Goal: Task Accomplishment & Management: Manage account settings

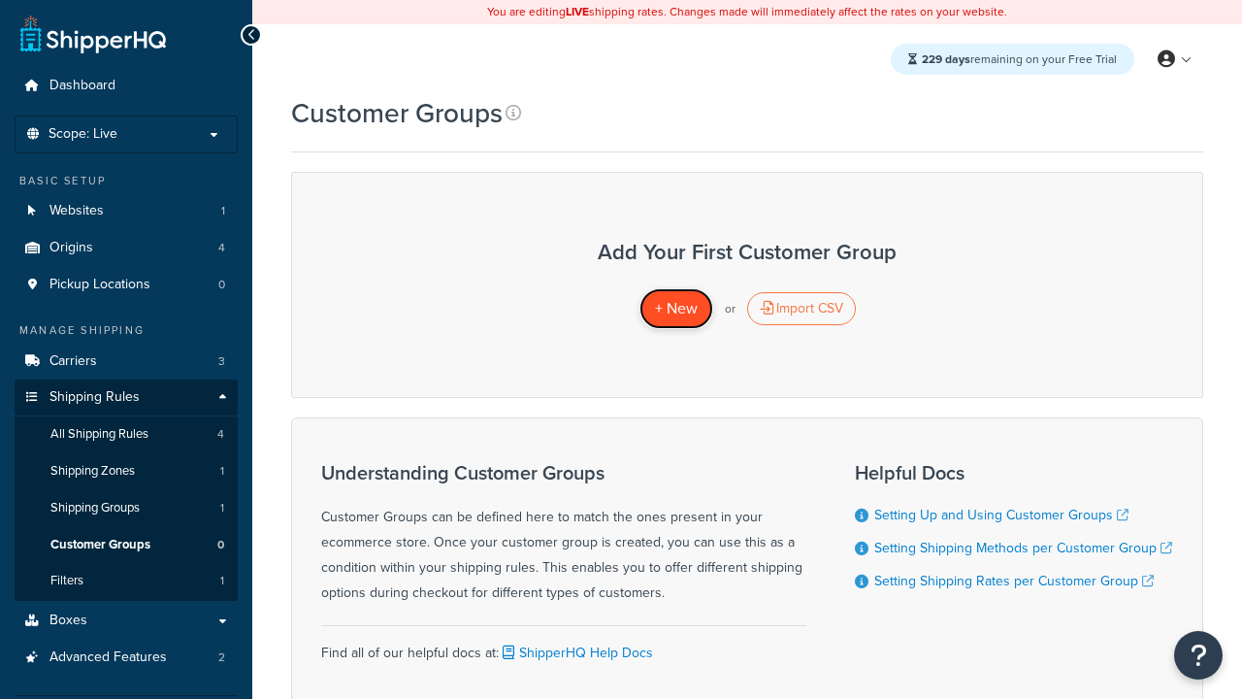
click at [675, 309] on span "+ New" at bounding box center [676, 308] width 43 height 22
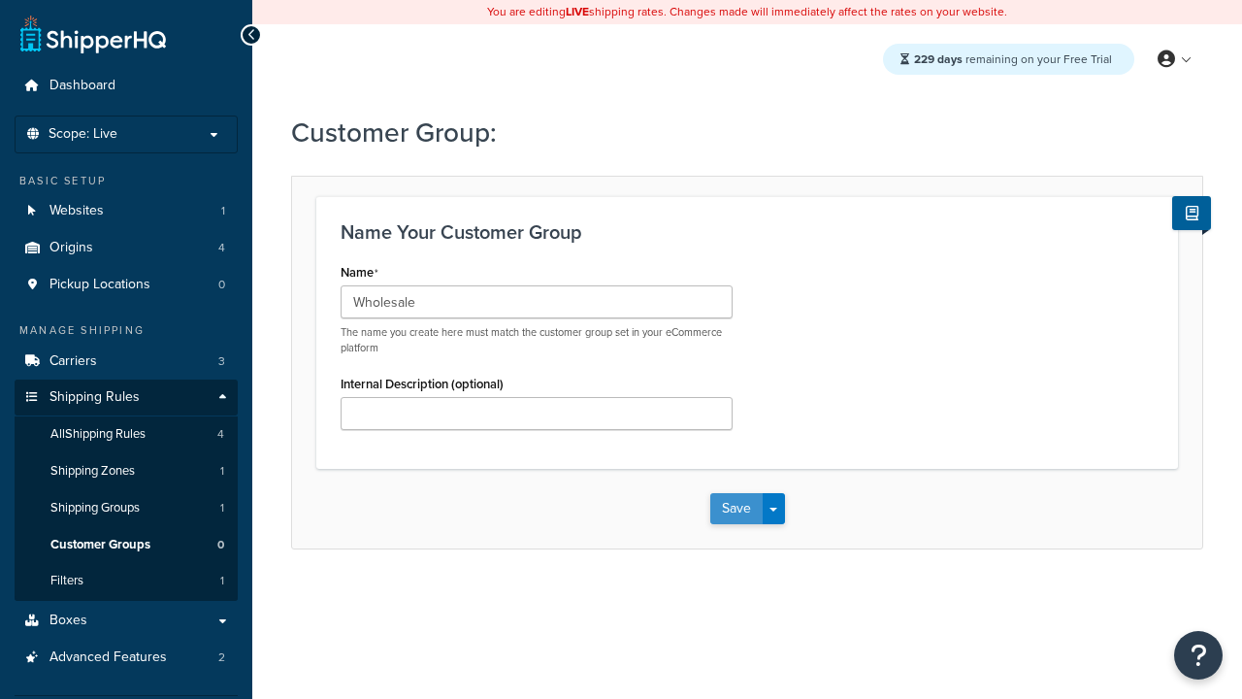
type input "Wholesale"
click at [736, 509] on button "Save" at bounding box center [736, 508] width 52 height 31
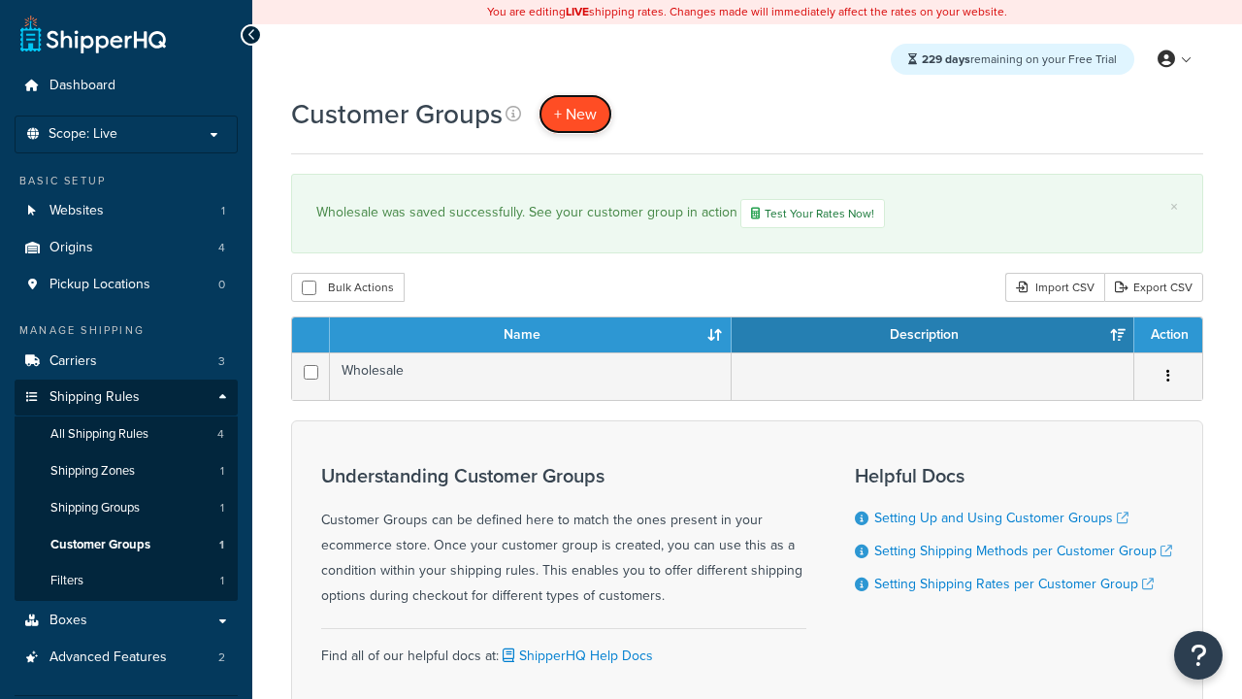
click at [575, 114] on span "+ New" at bounding box center [575, 114] width 43 height 22
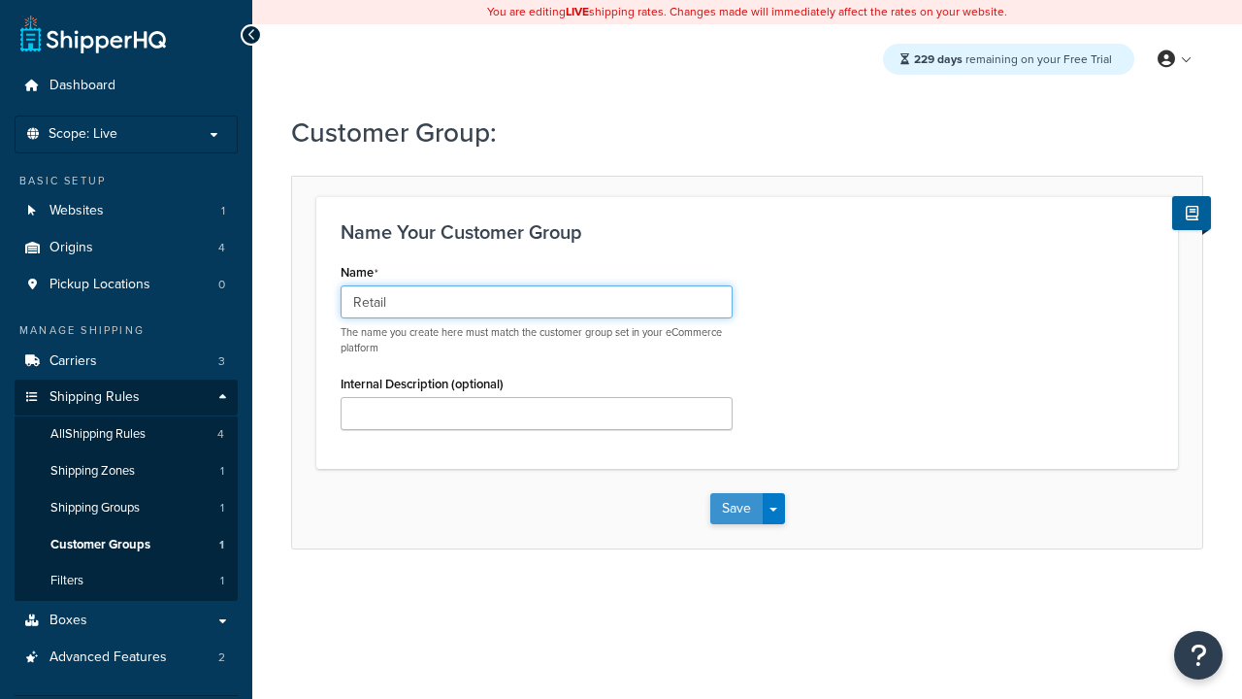
type input "Retail"
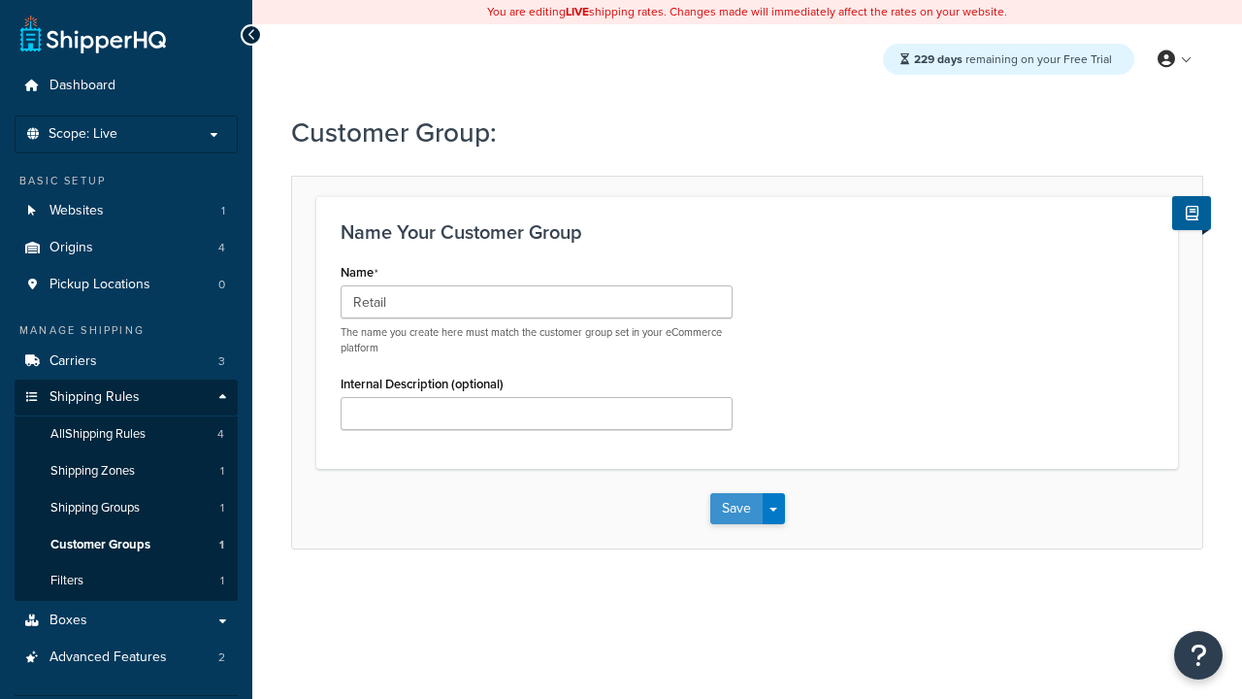
click at [736, 509] on button "Save" at bounding box center [736, 508] width 52 height 31
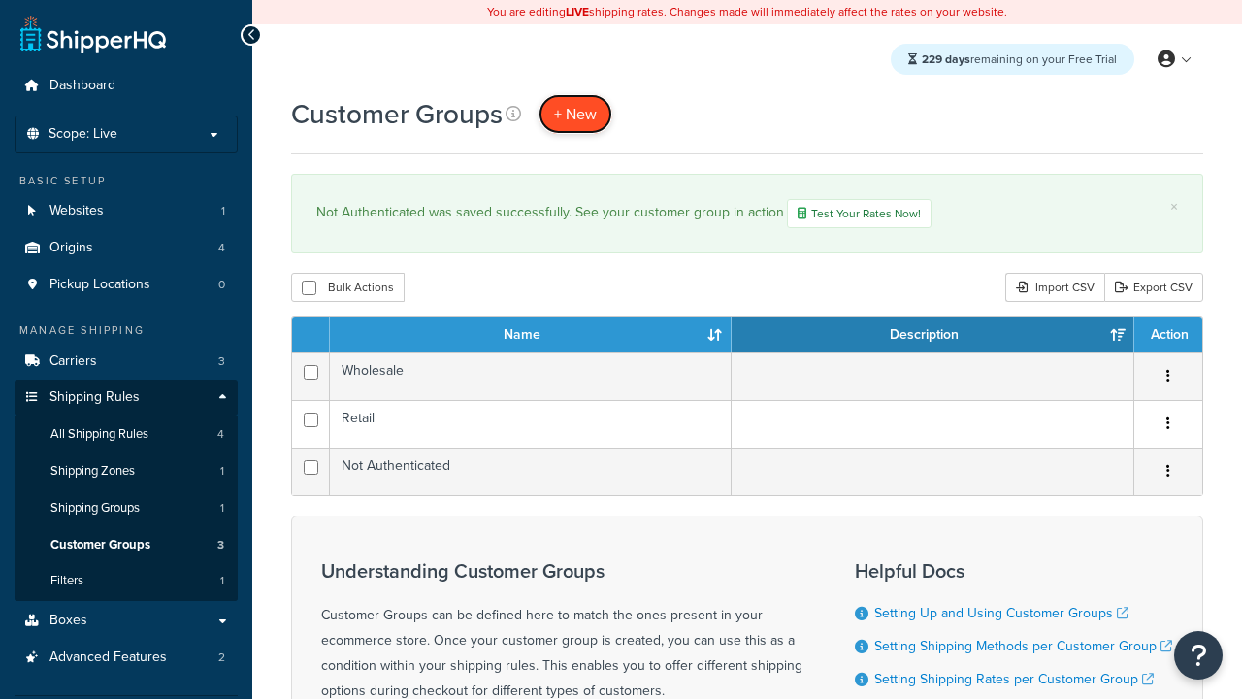
click at [575, 114] on span "+ New" at bounding box center [575, 114] width 43 height 22
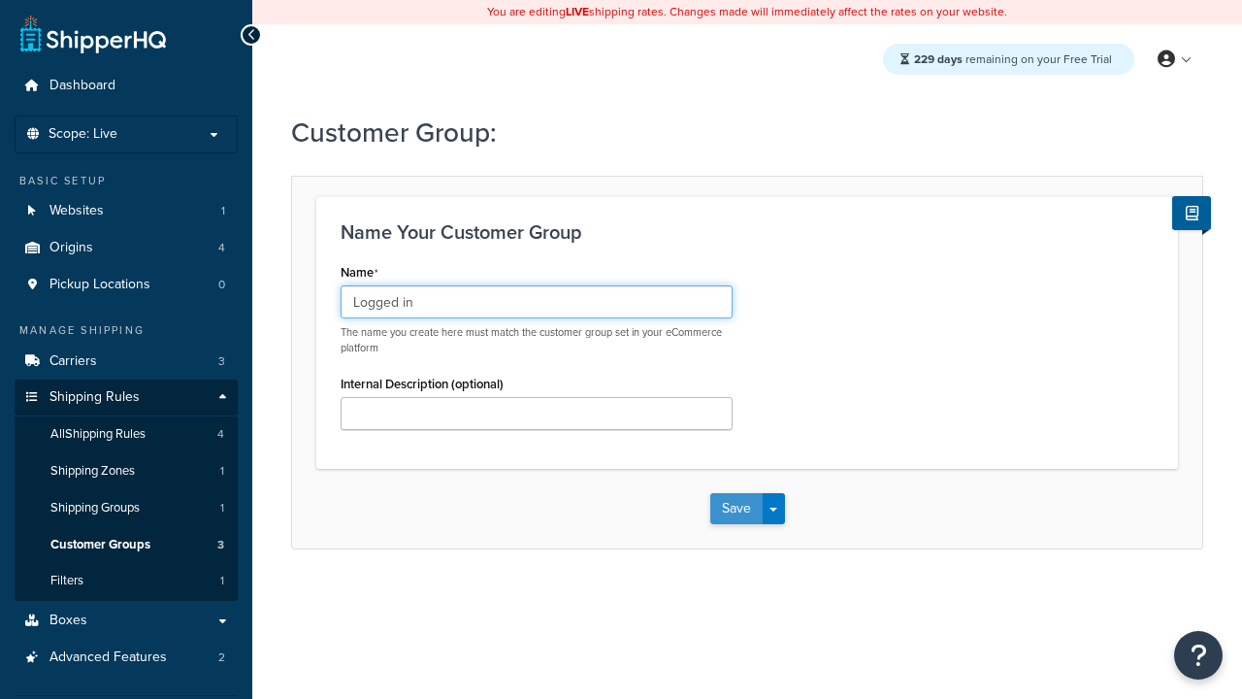
type input "Logged in"
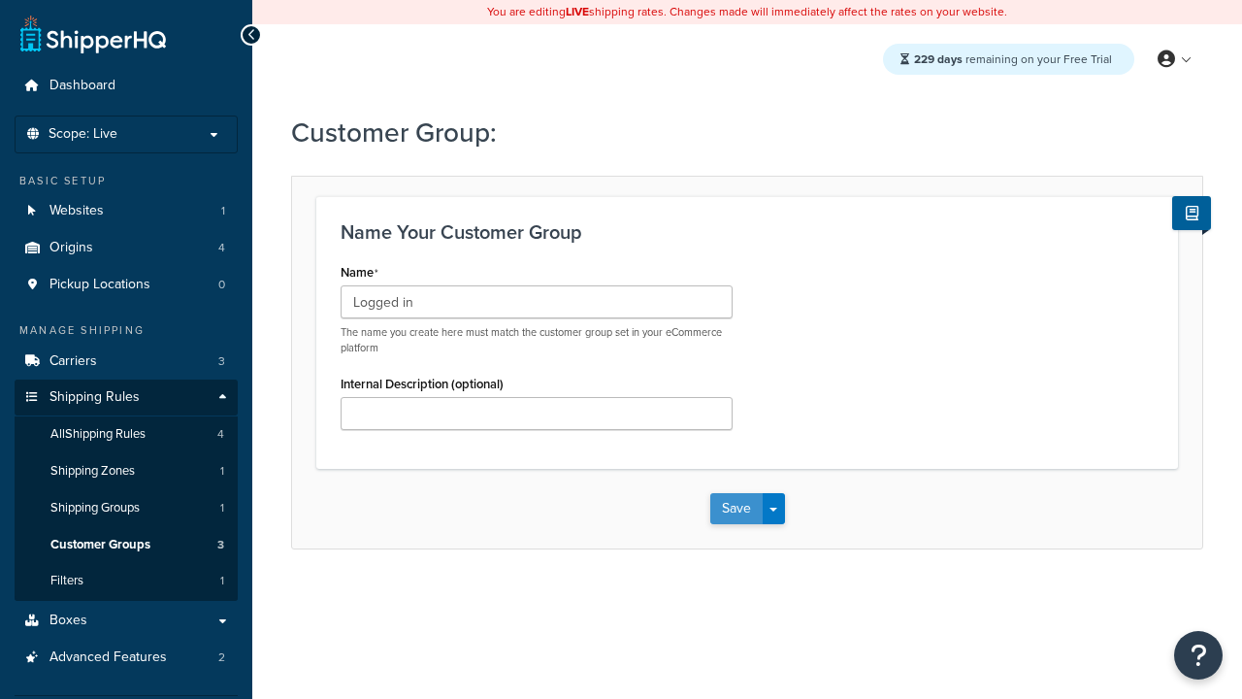
click at [736, 509] on button "Save" at bounding box center [736, 508] width 52 height 31
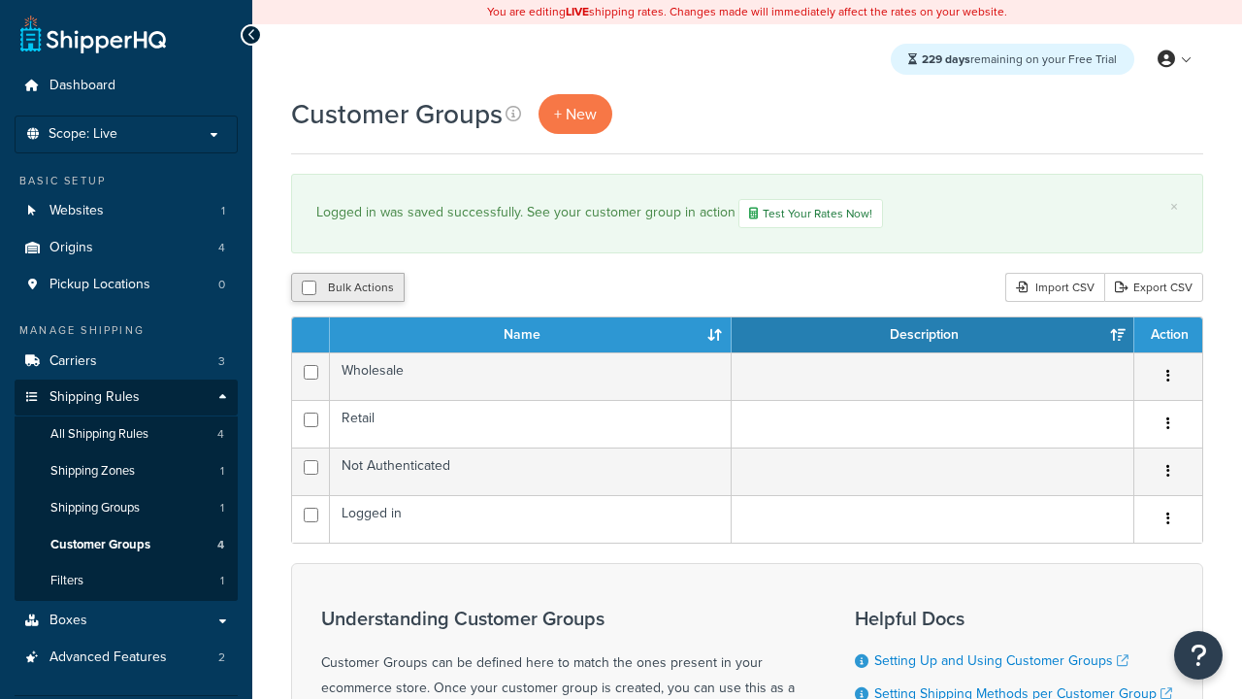
click at [347, 289] on button "Bulk Actions" at bounding box center [348, 287] width 114 height 29
checkbox input "true"
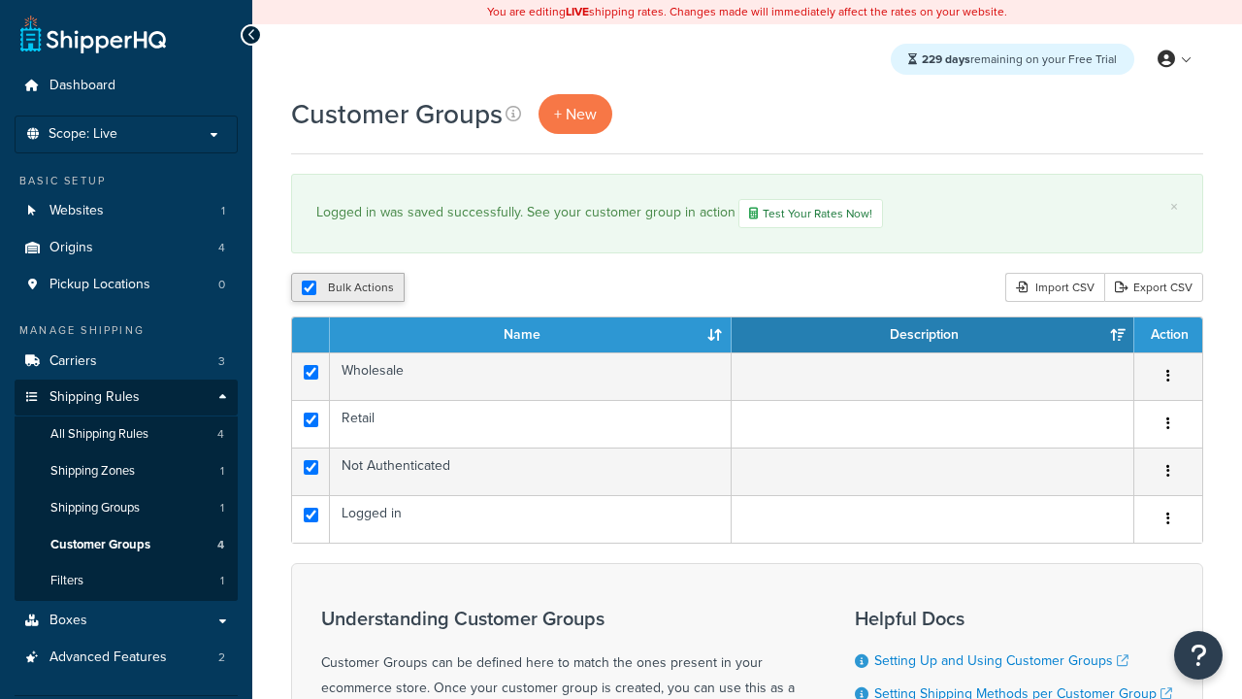
checkbox input "true"
click at [0, 0] on button "Duplicate" at bounding box center [0, 0] width 0 height 0
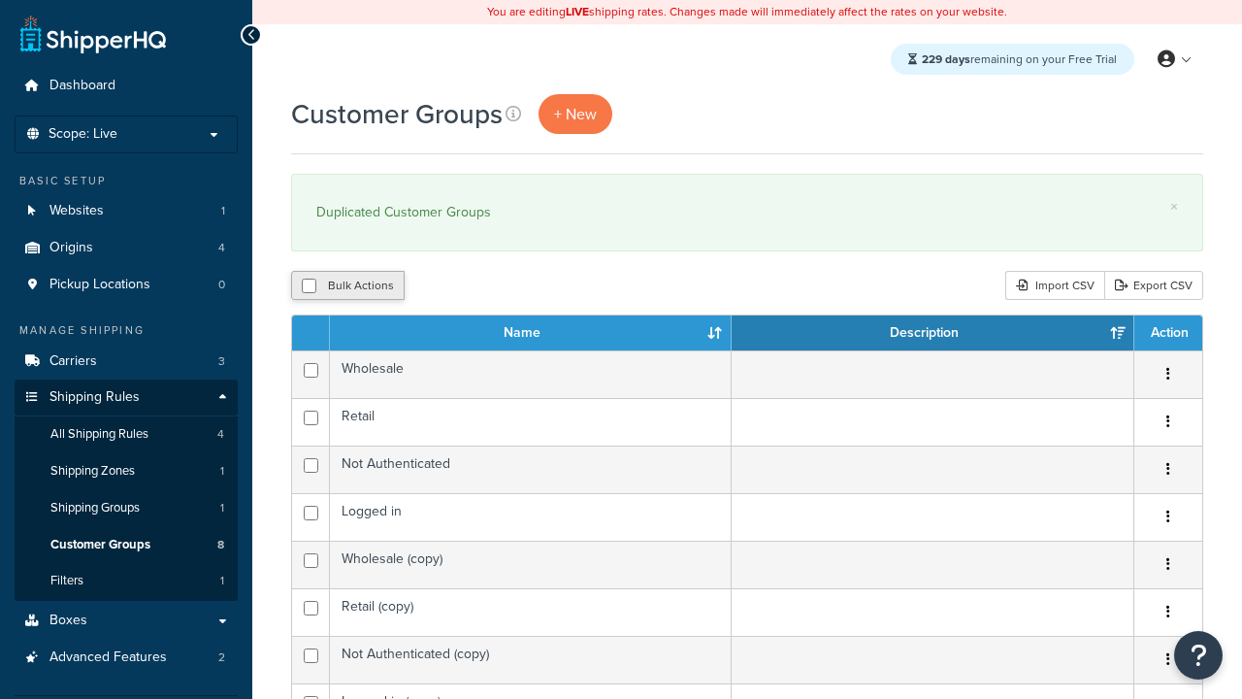
click at [347, 286] on button "Bulk Actions" at bounding box center [348, 285] width 114 height 29
checkbox input "true"
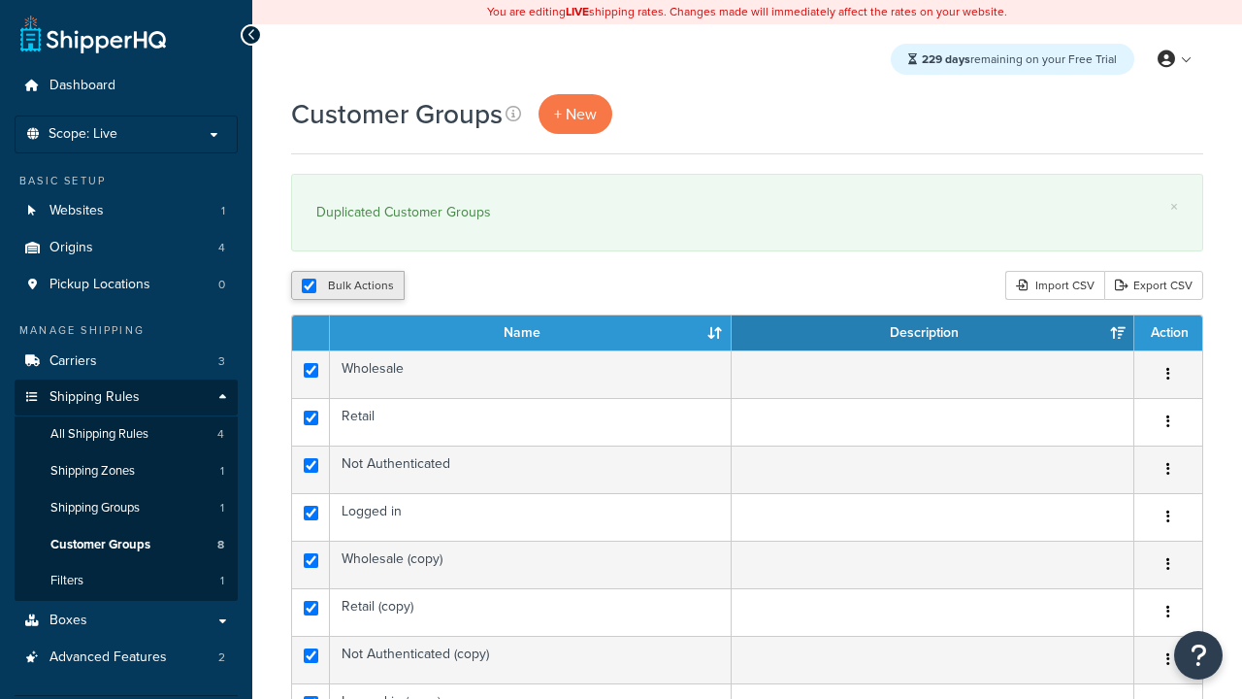
checkbox input "true"
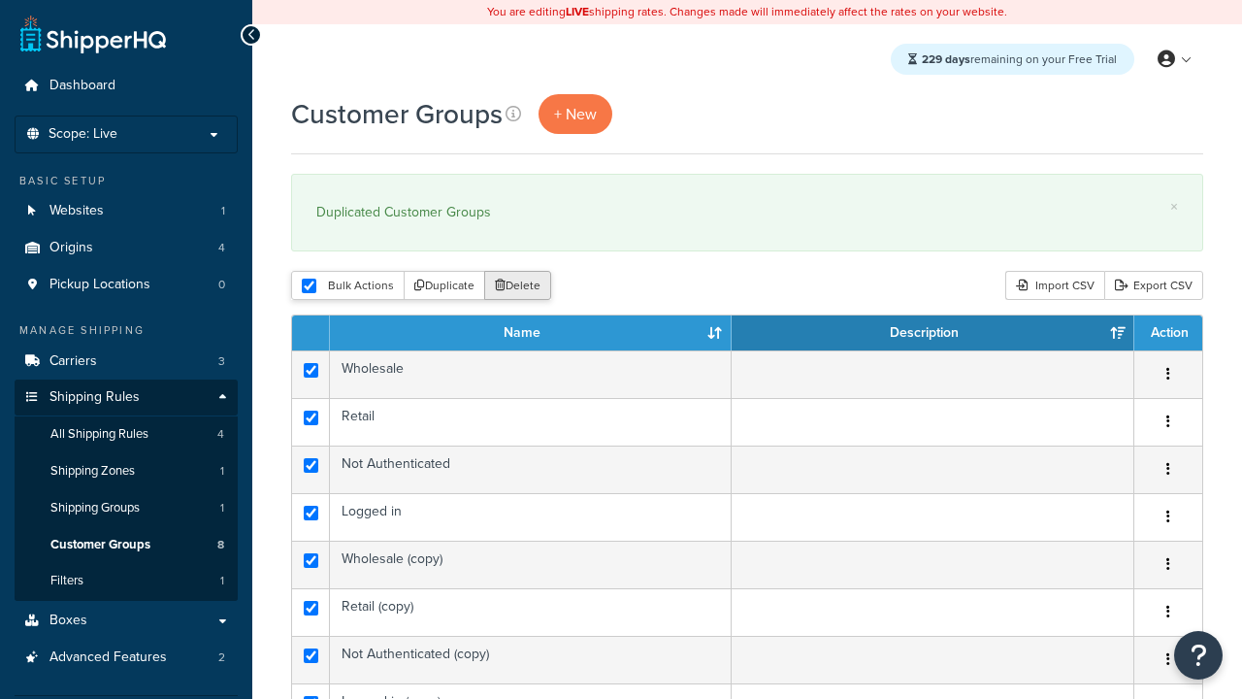
click at [522, 286] on button "Delete" at bounding box center [517, 285] width 67 height 29
